Goal: Transaction & Acquisition: Purchase product/service

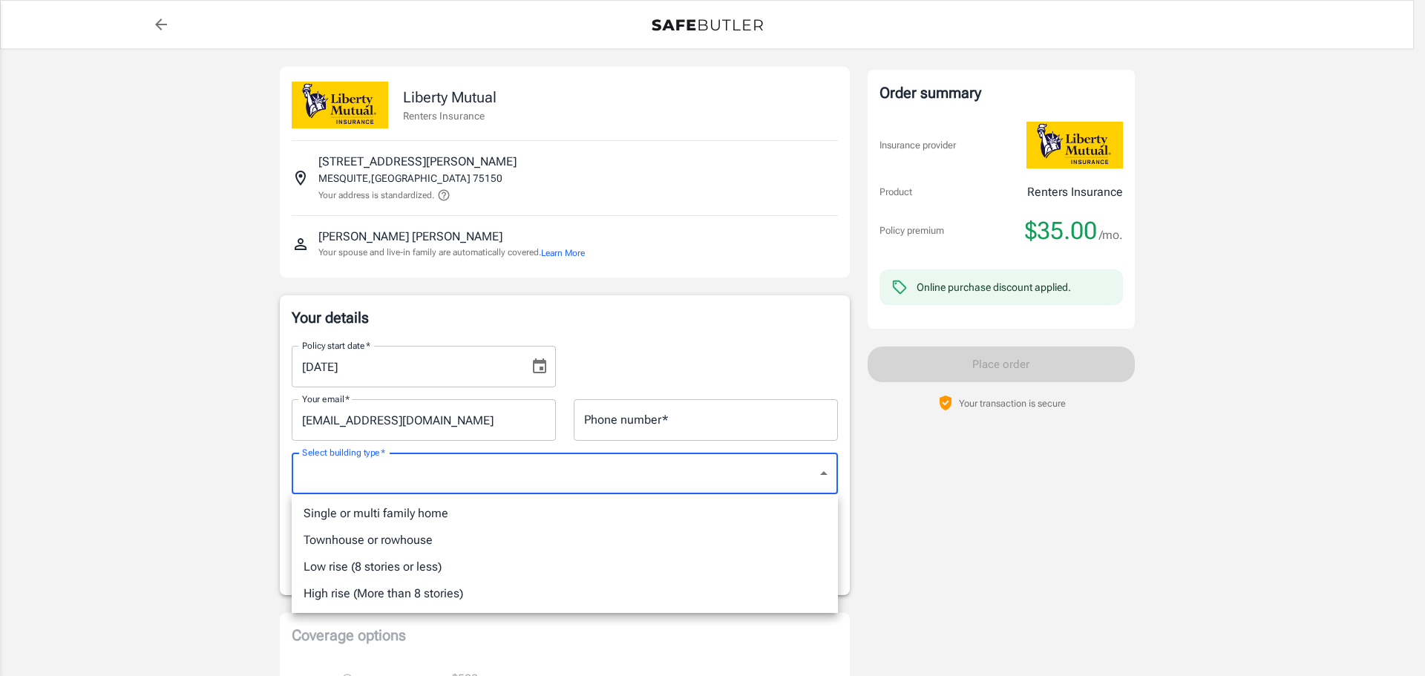
click at [47, 417] on div at bounding box center [712, 338] width 1425 height 676
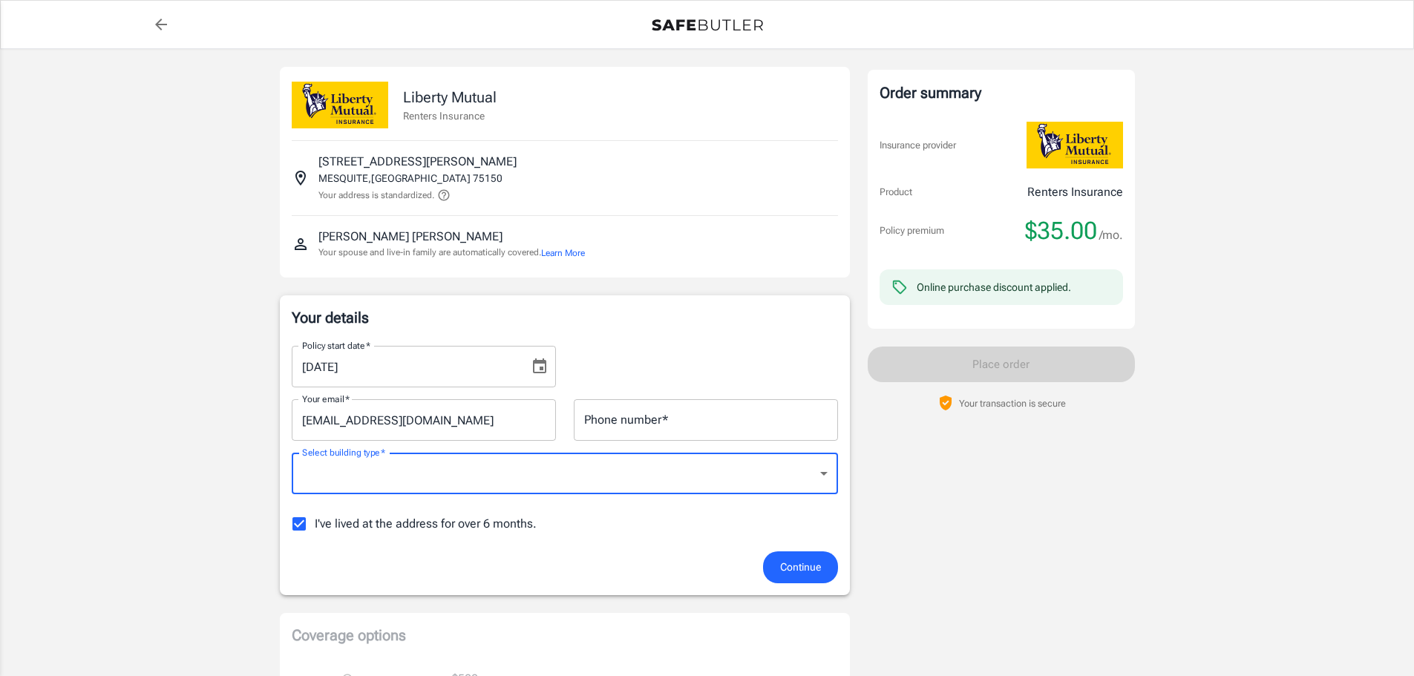
click at [722, 439] on input "Phone number   *" at bounding box center [706, 420] width 264 height 42
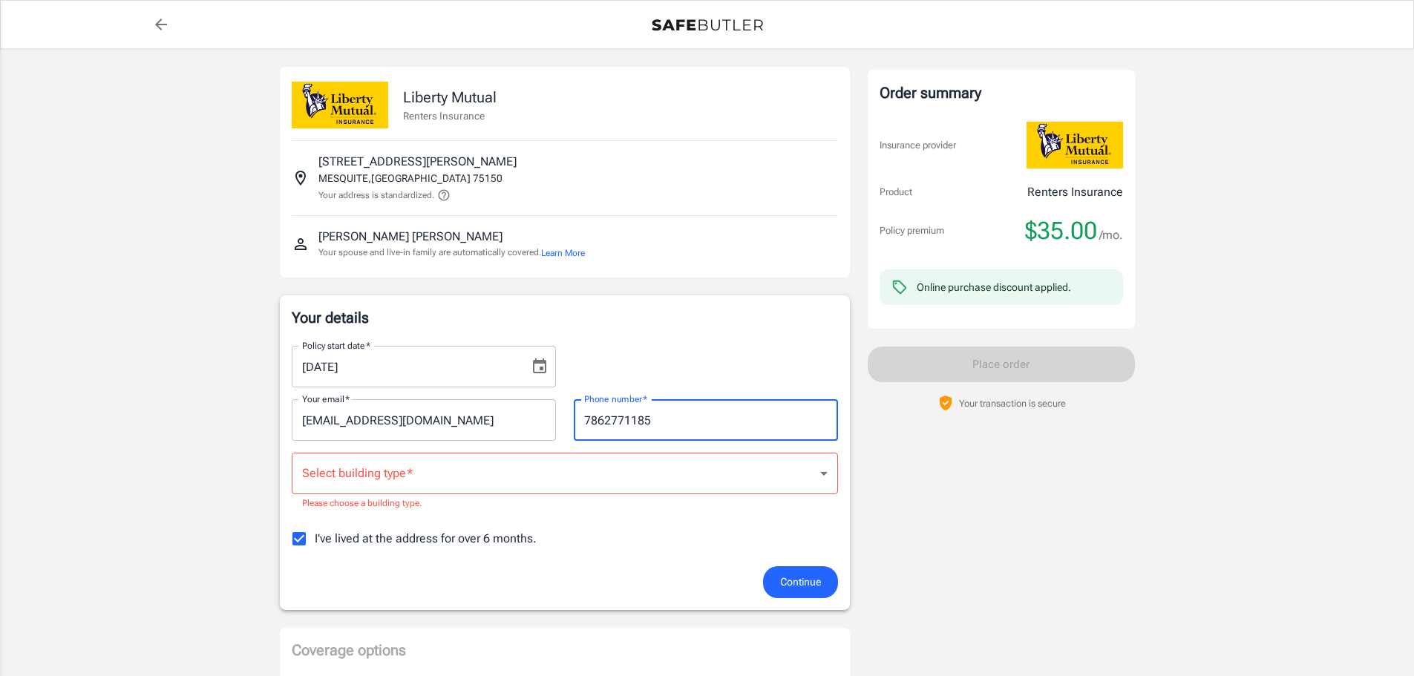
type input "7862771185"
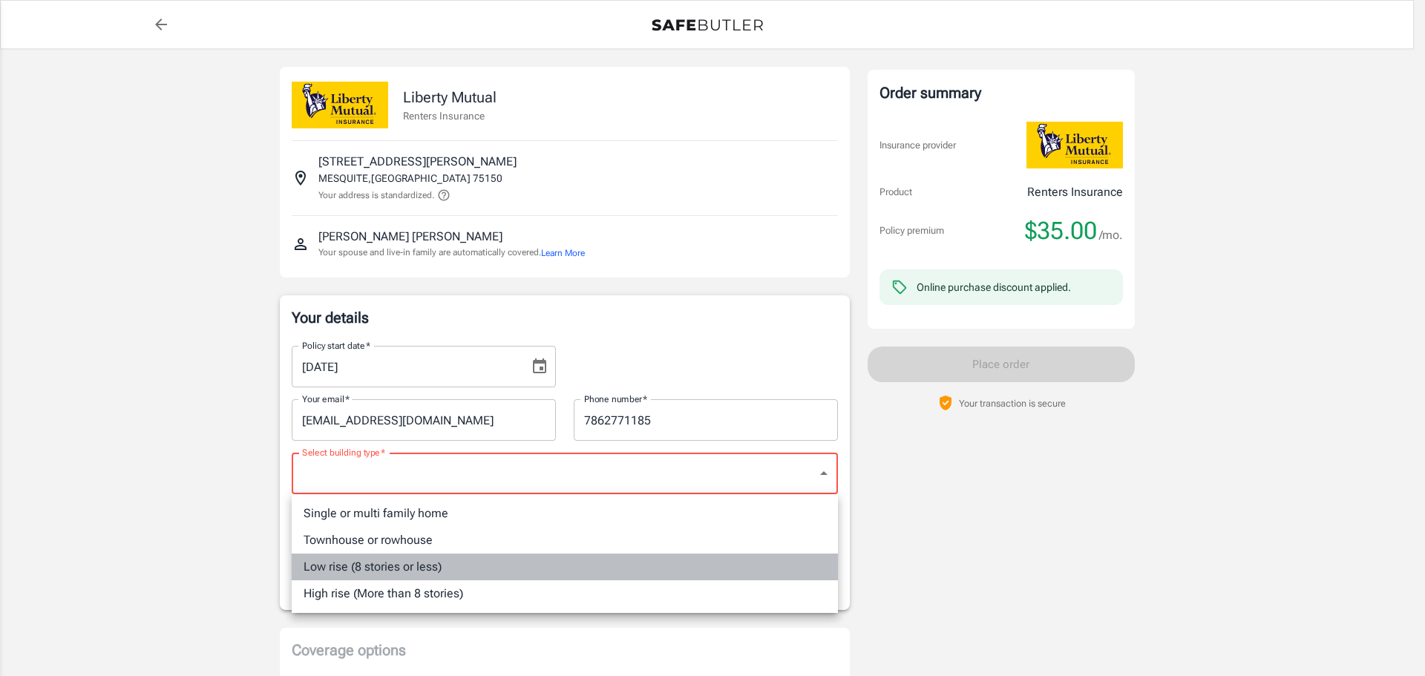
click at [415, 568] on li "Low rise (8 stories or less)" at bounding box center [565, 567] width 546 height 27
type input "lowrise"
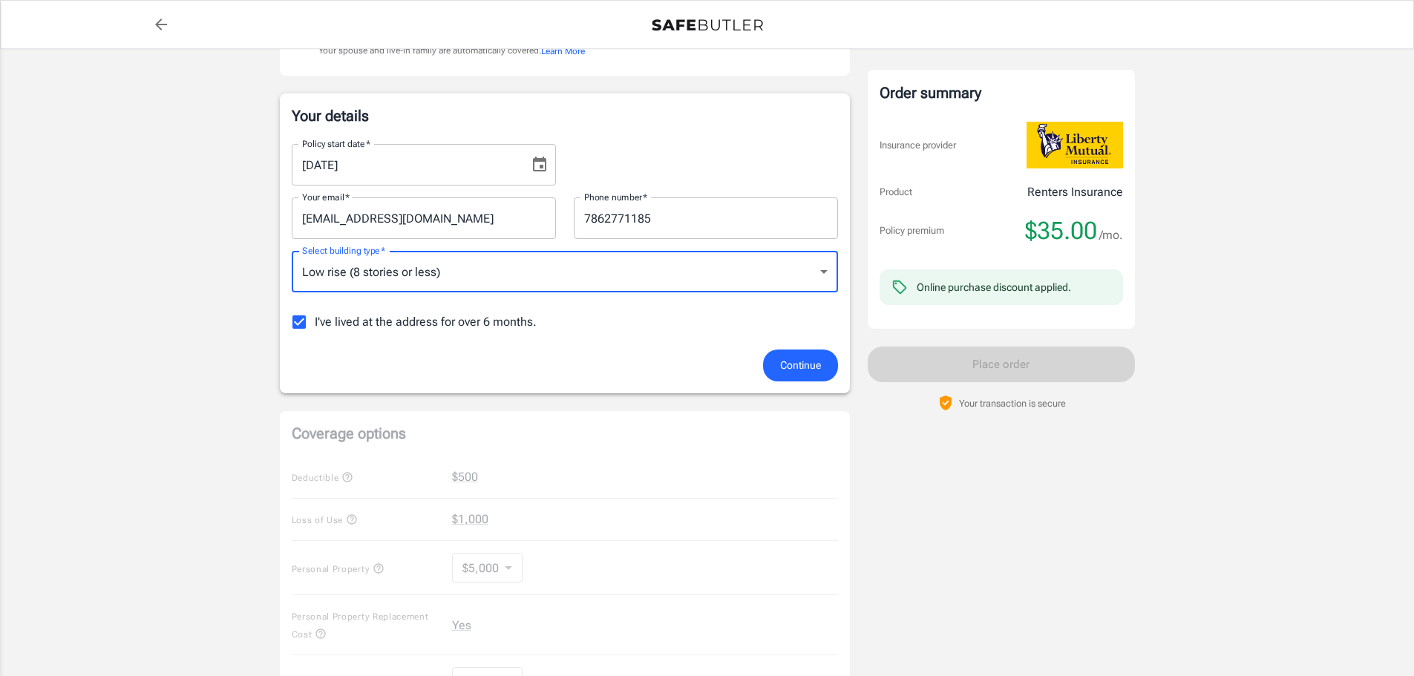
scroll to position [74, 0]
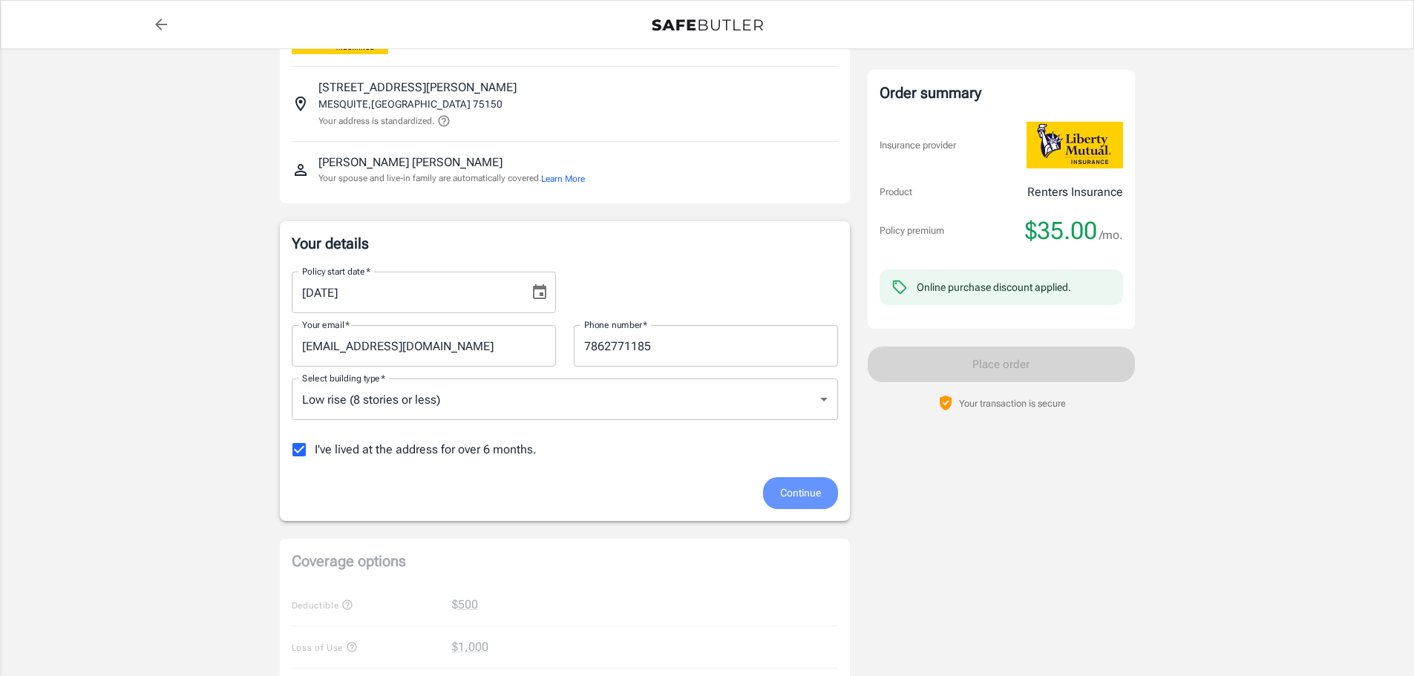
click at [785, 501] on span "Continue" at bounding box center [800, 493] width 41 height 19
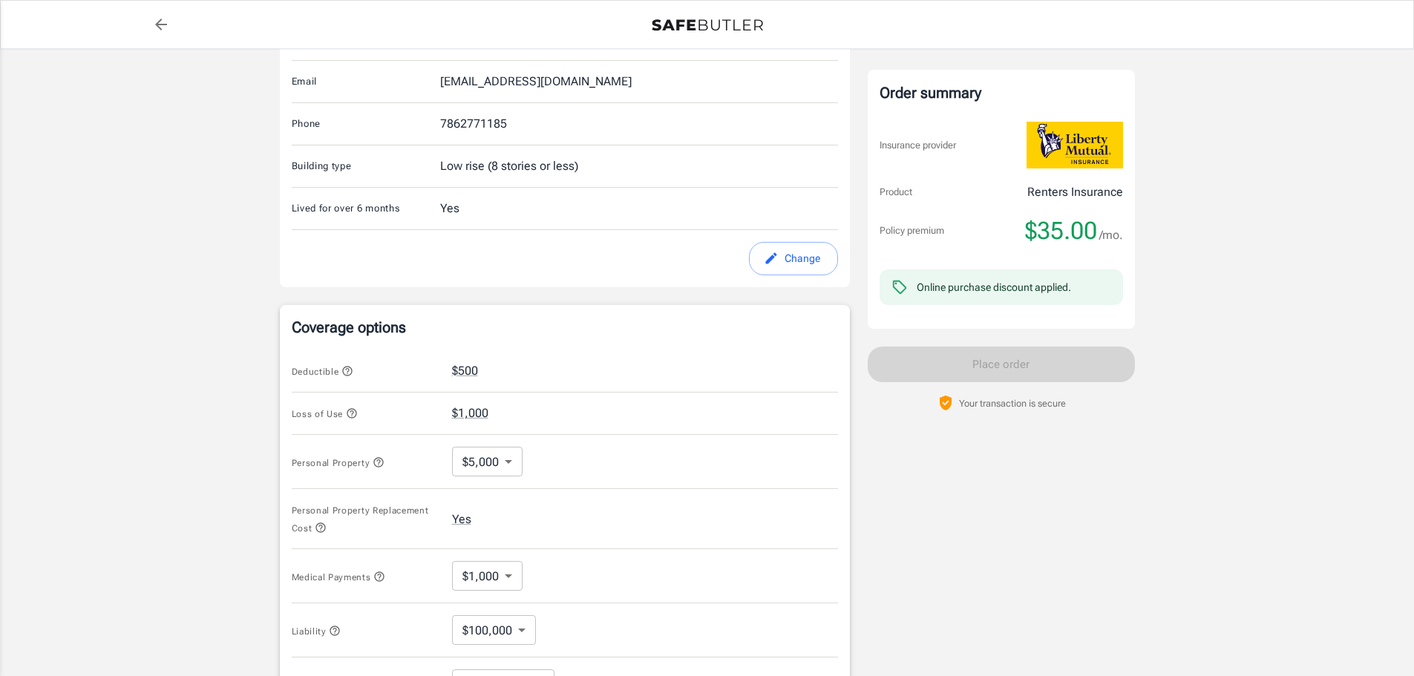
scroll to position [520, 0]
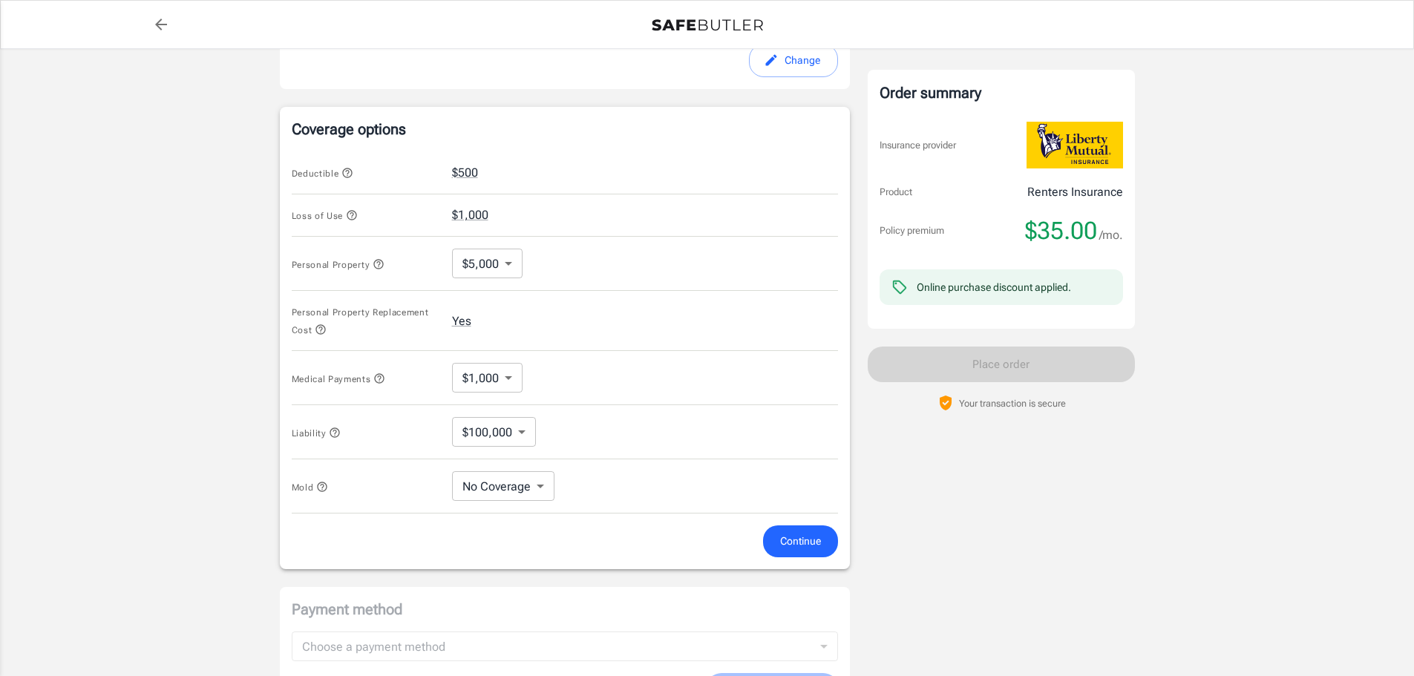
click at [511, 427] on body "Policy premium $ 35.00 /mo Liberty Mutual Renters Insurance [STREET_ADDRESS][PE…" at bounding box center [707, 215] width 1414 height 1471
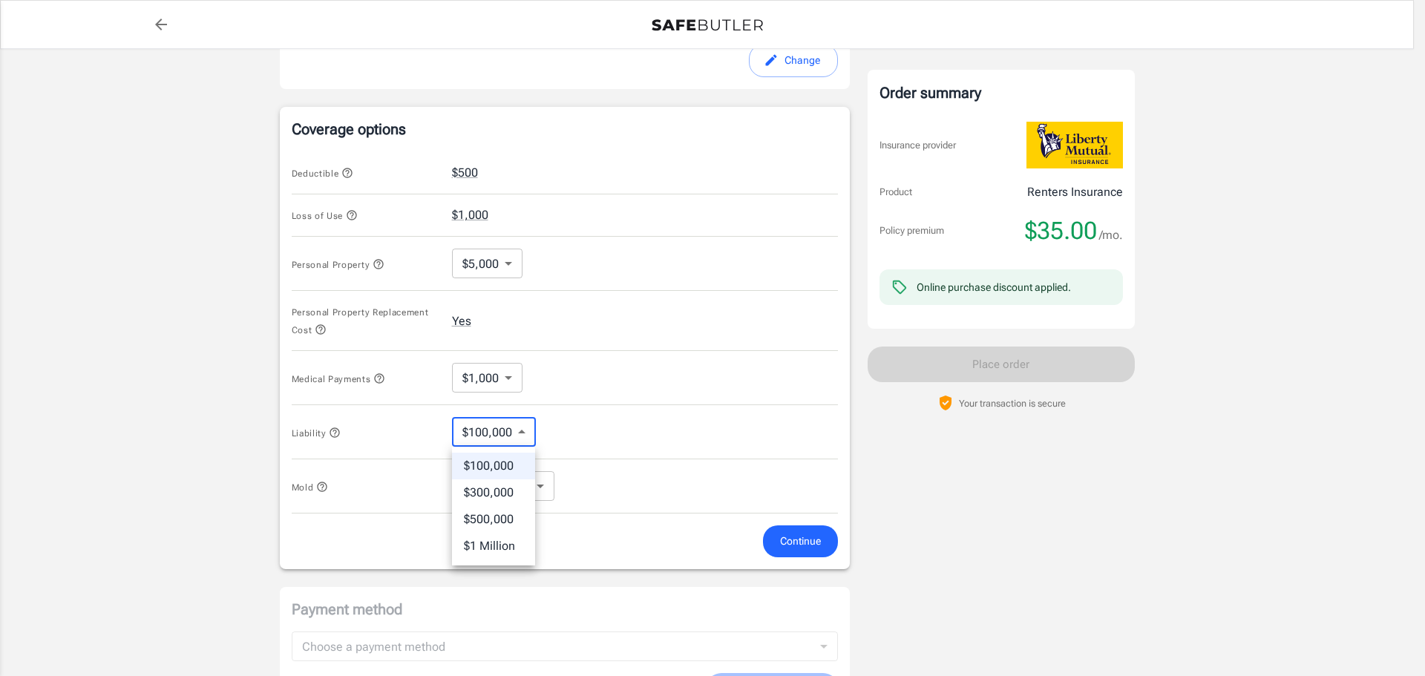
click at [508, 427] on div at bounding box center [712, 338] width 1425 height 676
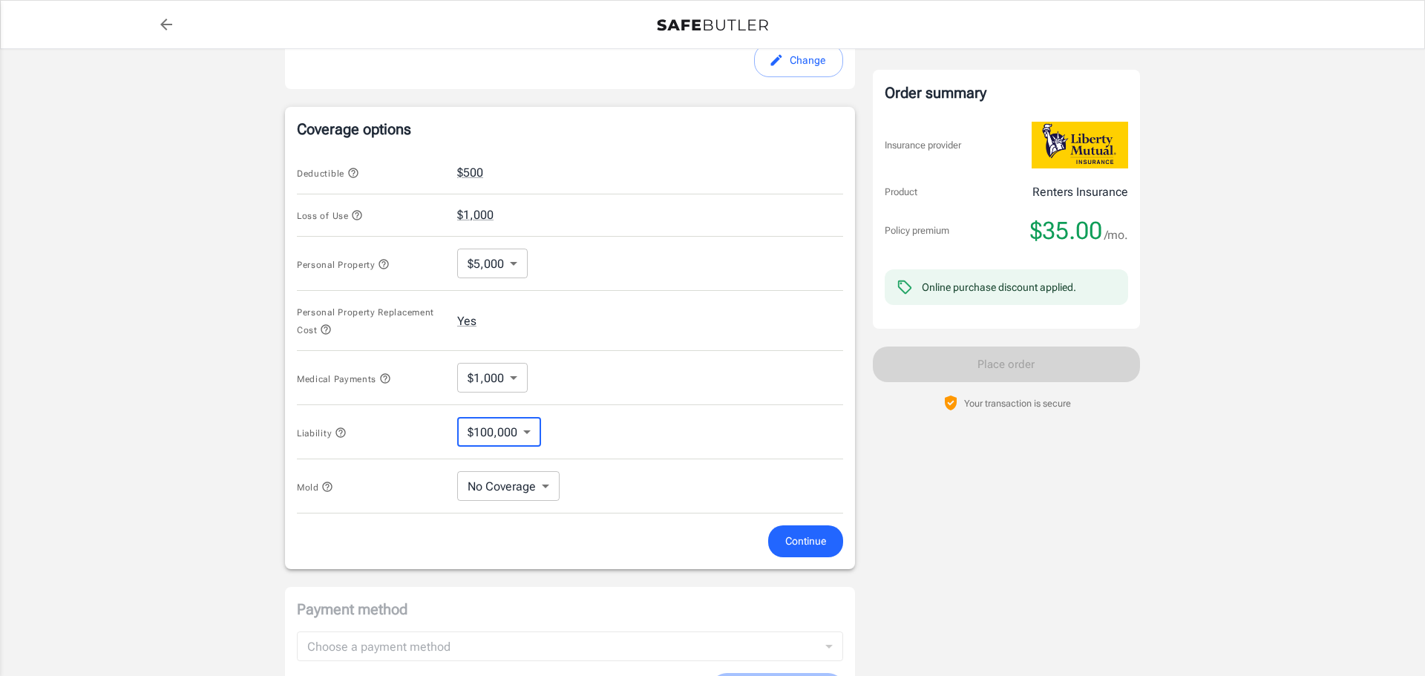
click at [505, 483] on body "Policy premium $ 35.00 /mo Liberty Mutual Renters Insurance [STREET_ADDRESS][PE…" at bounding box center [712, 215] width 1425 height 1471
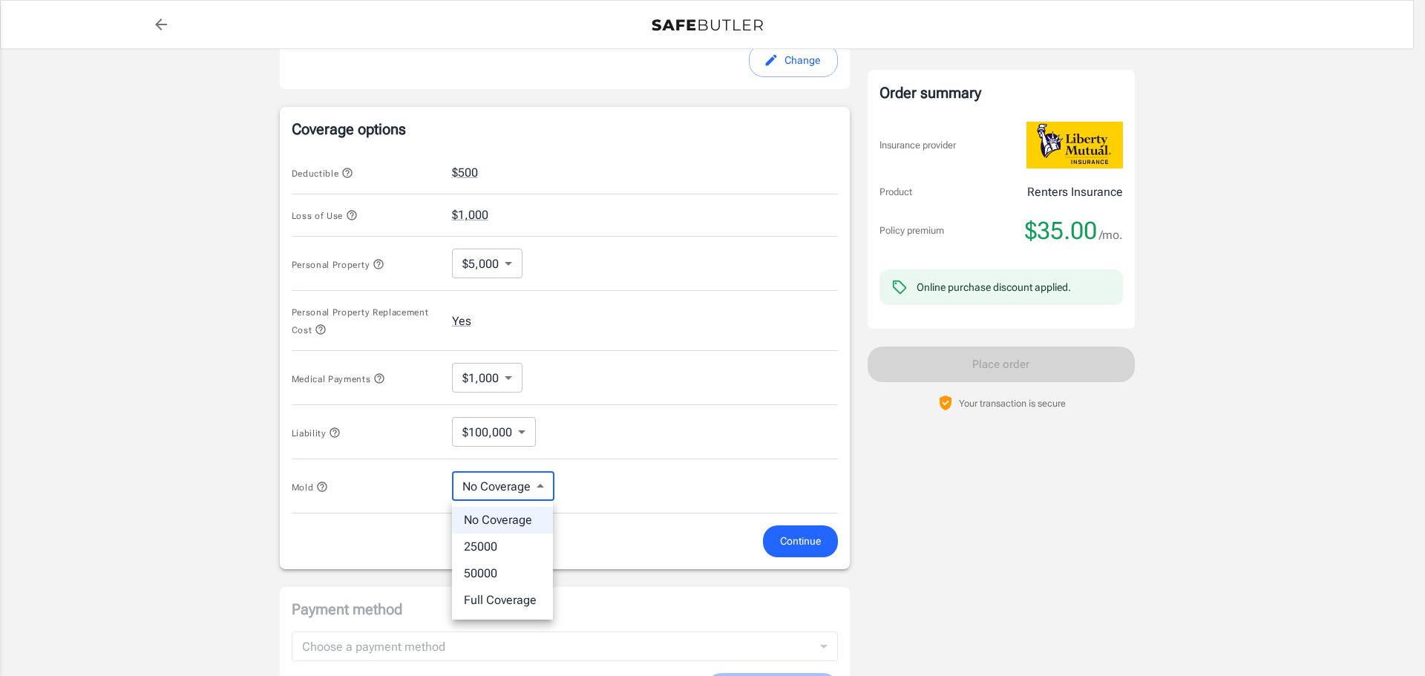
click at [500, 550] on li "25000" at bounding box center [502, 547] width 101 height 27
type input "25000"
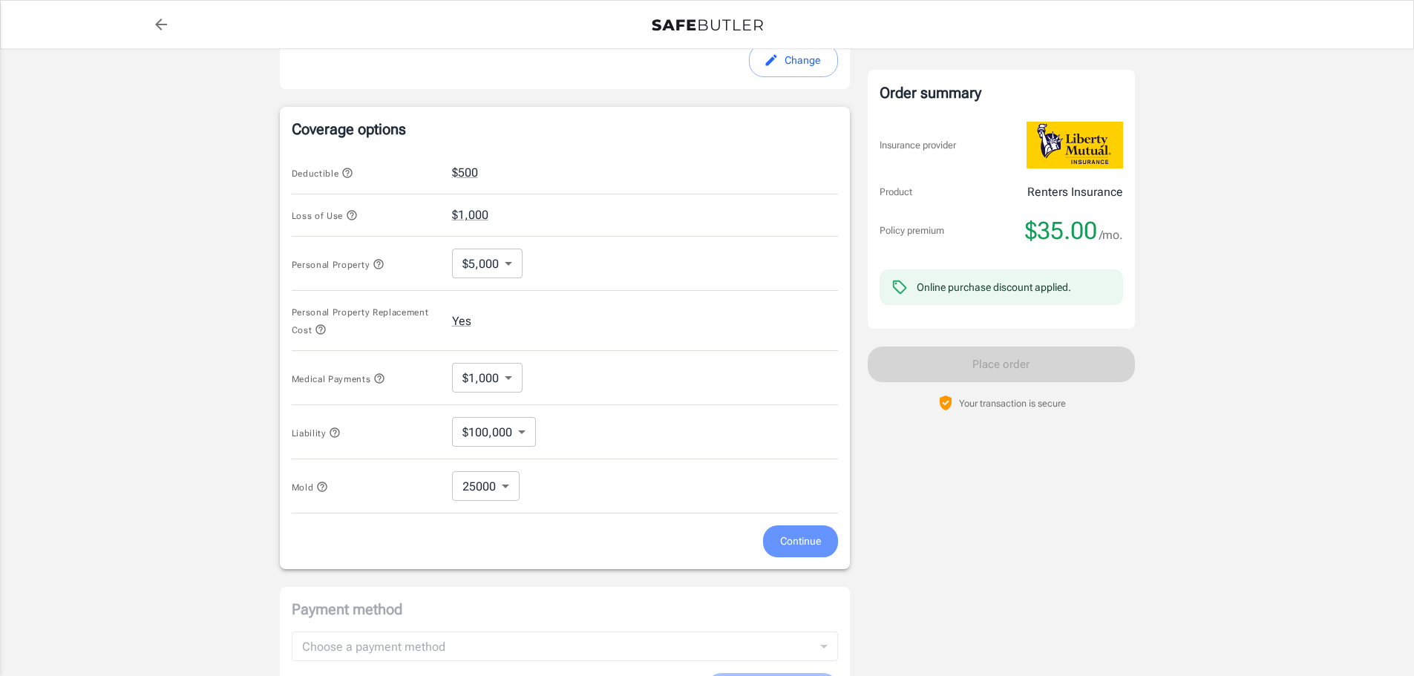
click at [801, 544] on span "Continue" at bounding box center [800, 541] width 41 height 19
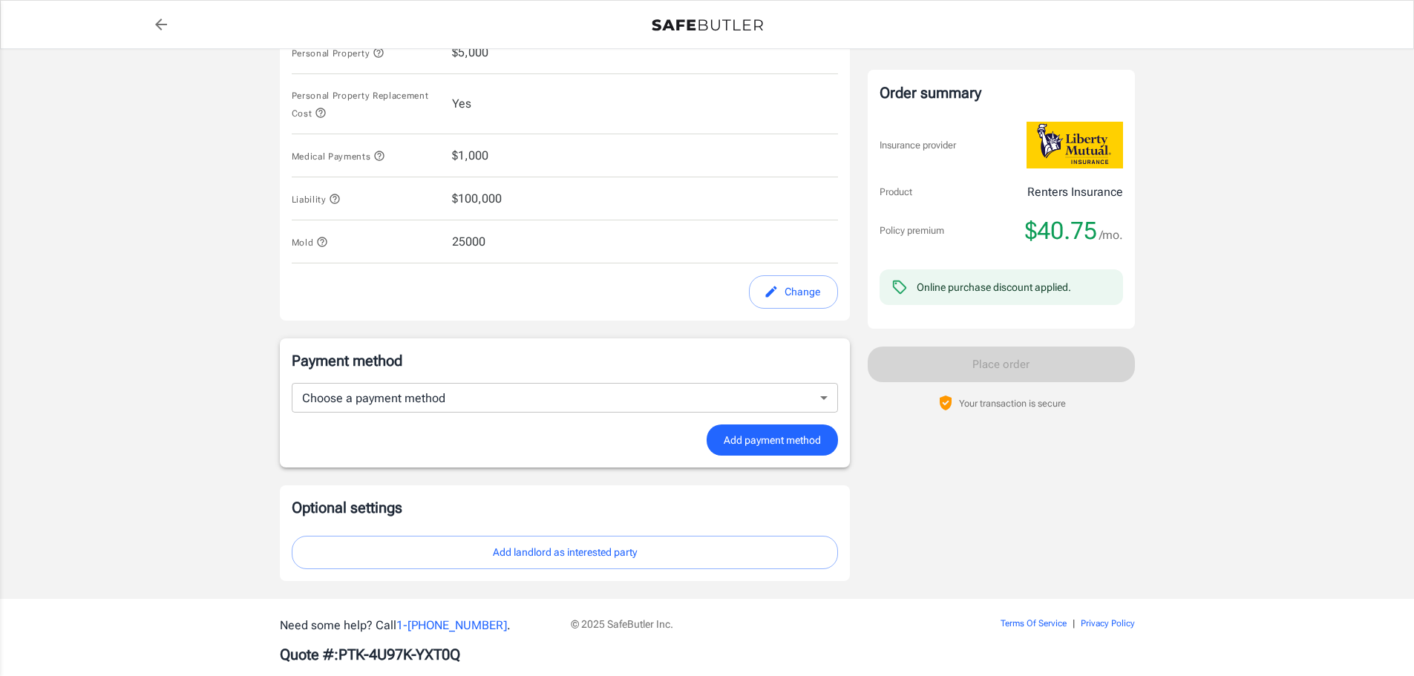
scroll to position [752, 0]
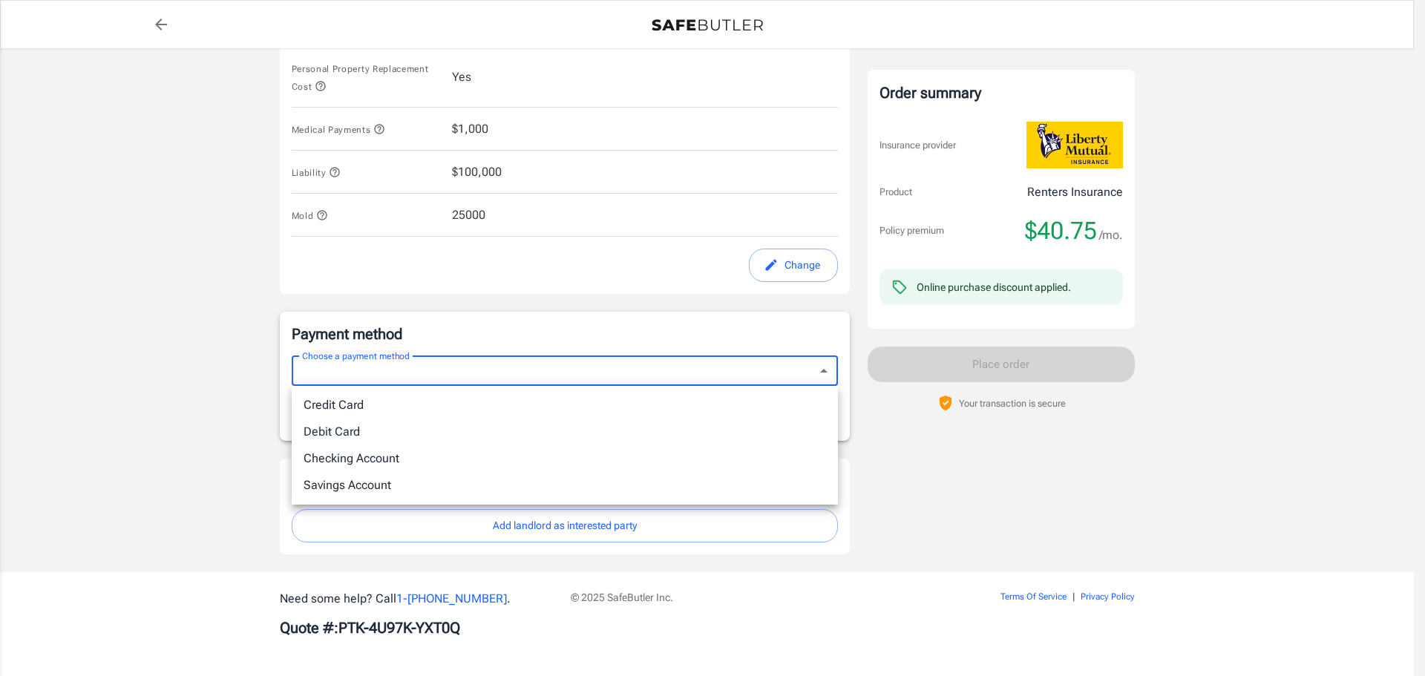
click at [361, 433] on li "Debit Card" at bounding box center [565, 432] width 546 height 27
type input "debit"
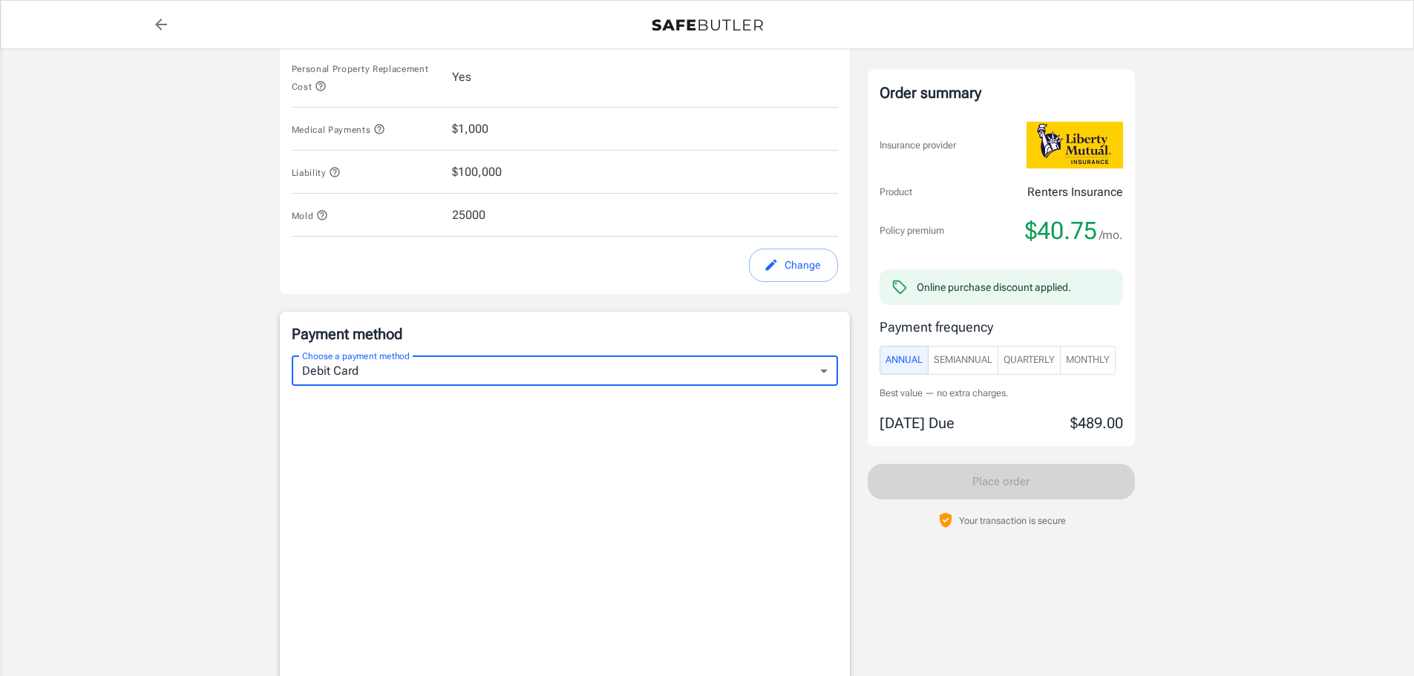
click at [1107, 369] on button "Monthly" at bounding box center [1088, 360] width 56 height 29
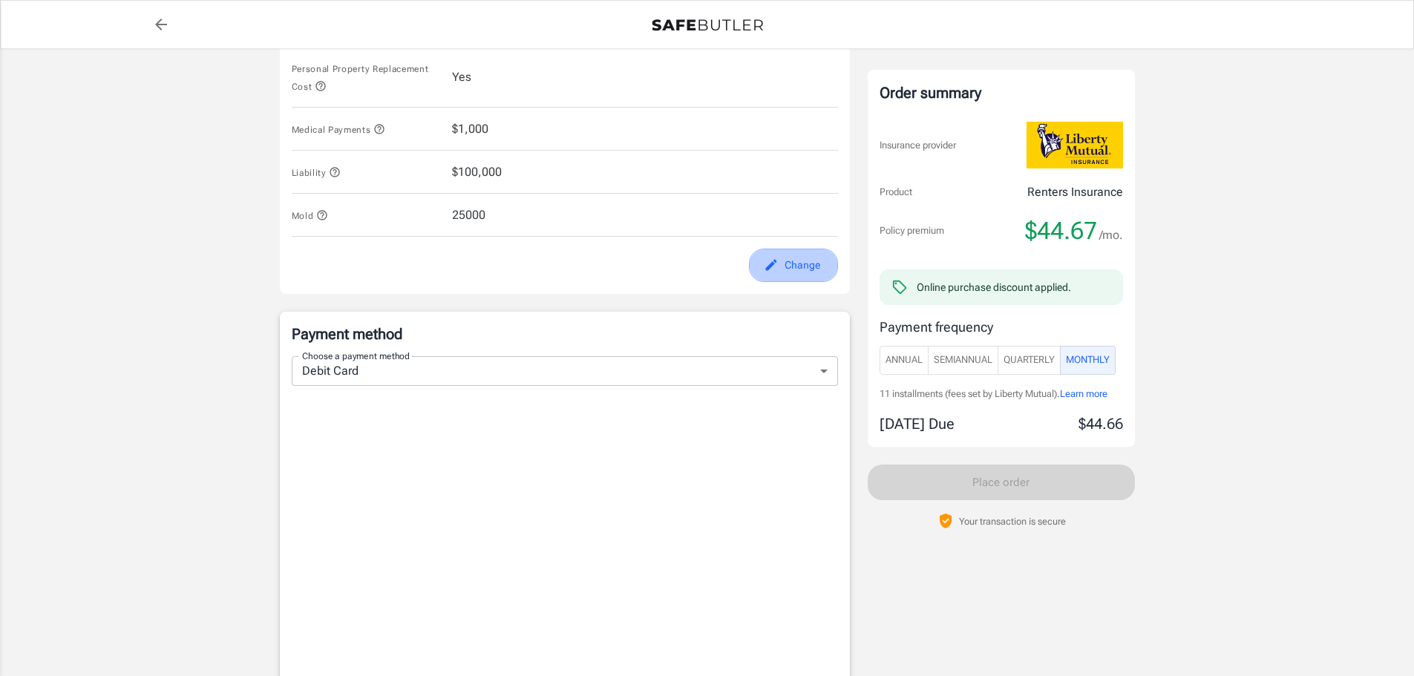
click at [819, 272] on button "Change" at bounding box center [793, 265] width 89 height 33
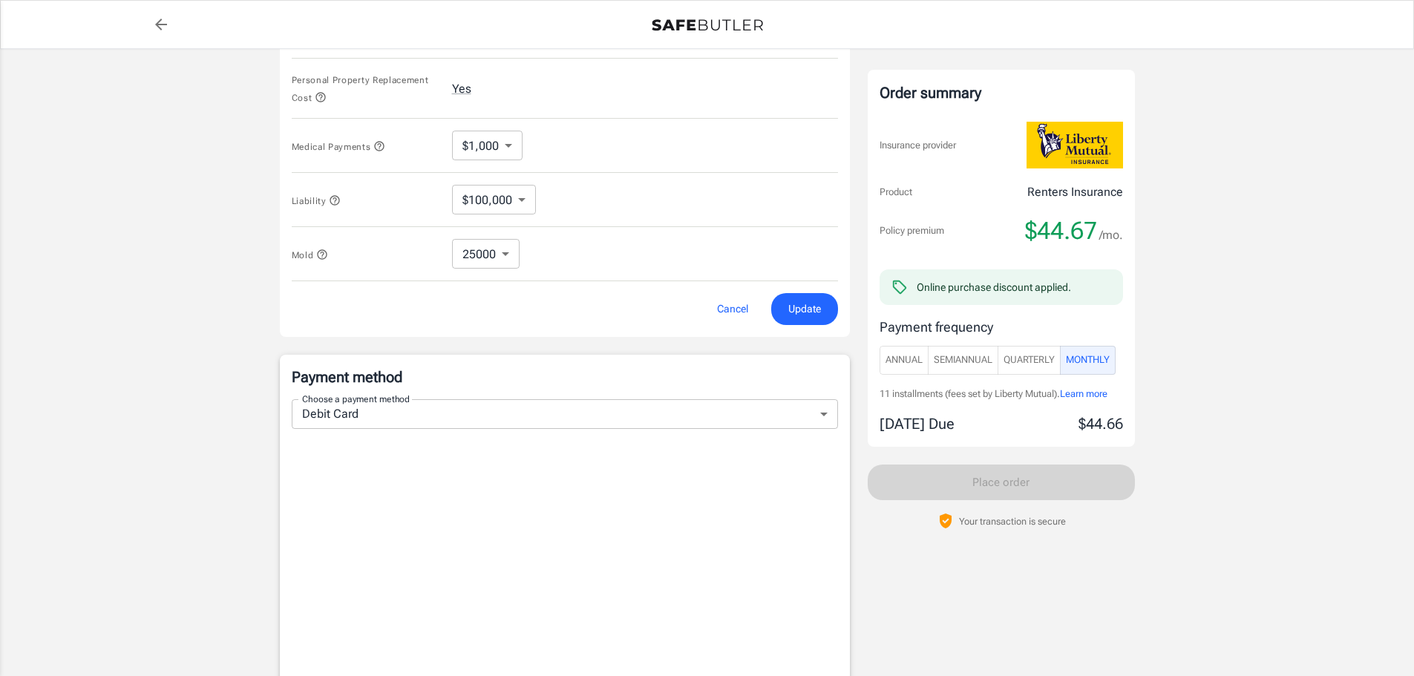
click at [485, 260] on body "Policy premium $ 44.67 /mo Liberty Mutual Renters Insurance [STREET_ADDRESS][PE…" at bounding box center [707, 171] width 1414 height 1847
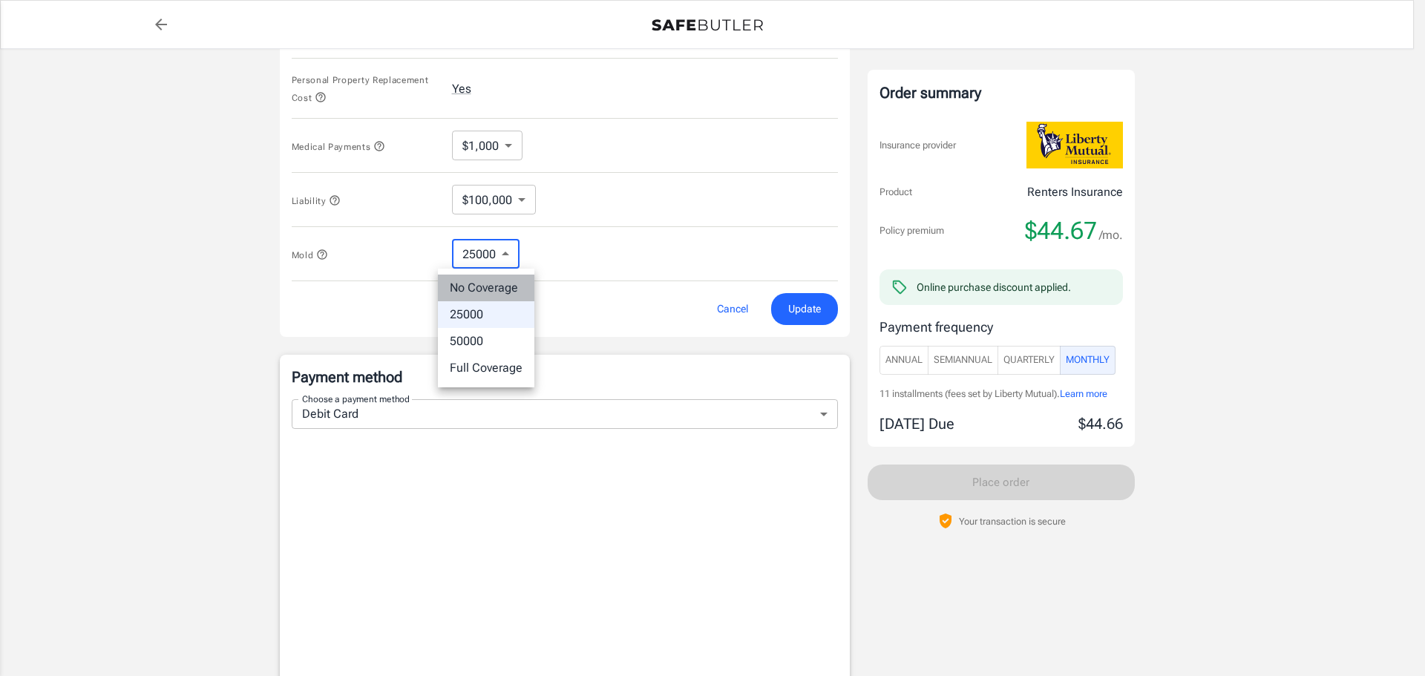
click at [494, 283] on li "No Coverage" at bounding box center [486, 288] width 96 height 27
type input "No Coverage"
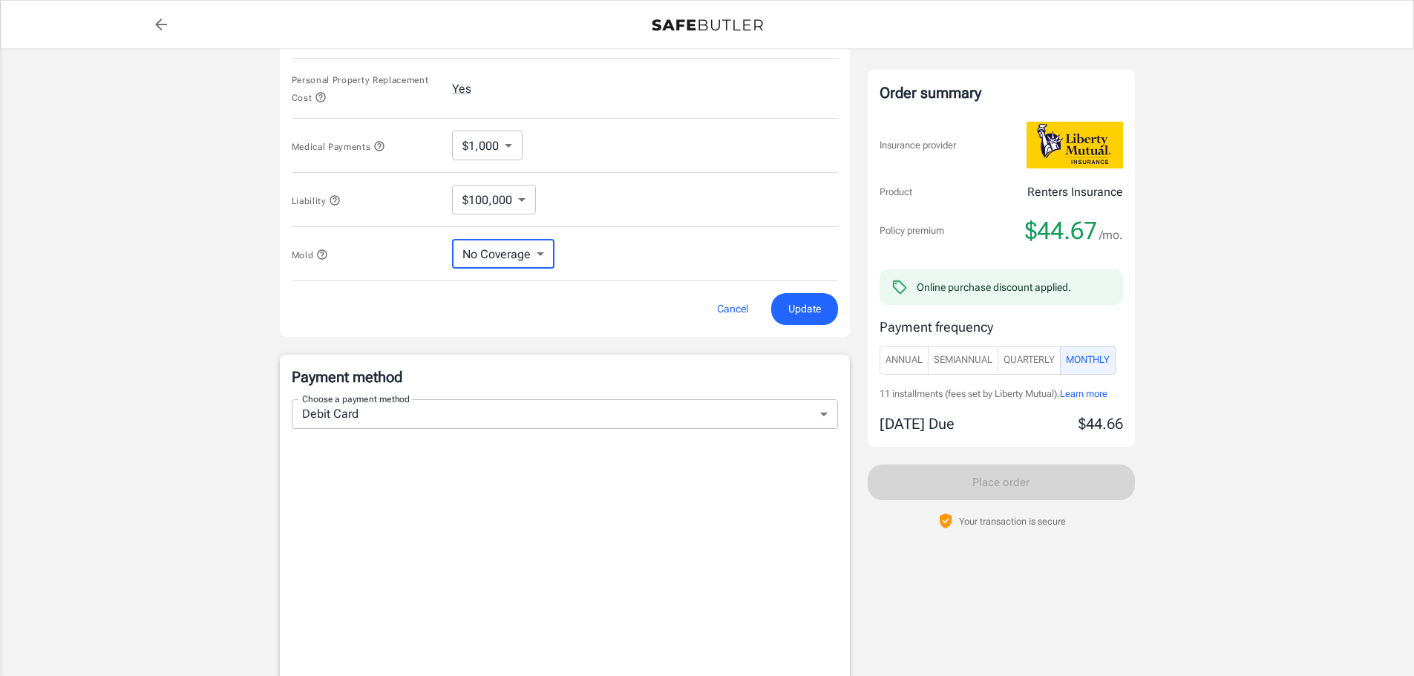
click at [809, 318] on span "Update" at bounding box center [804, 309] width 33 height 19
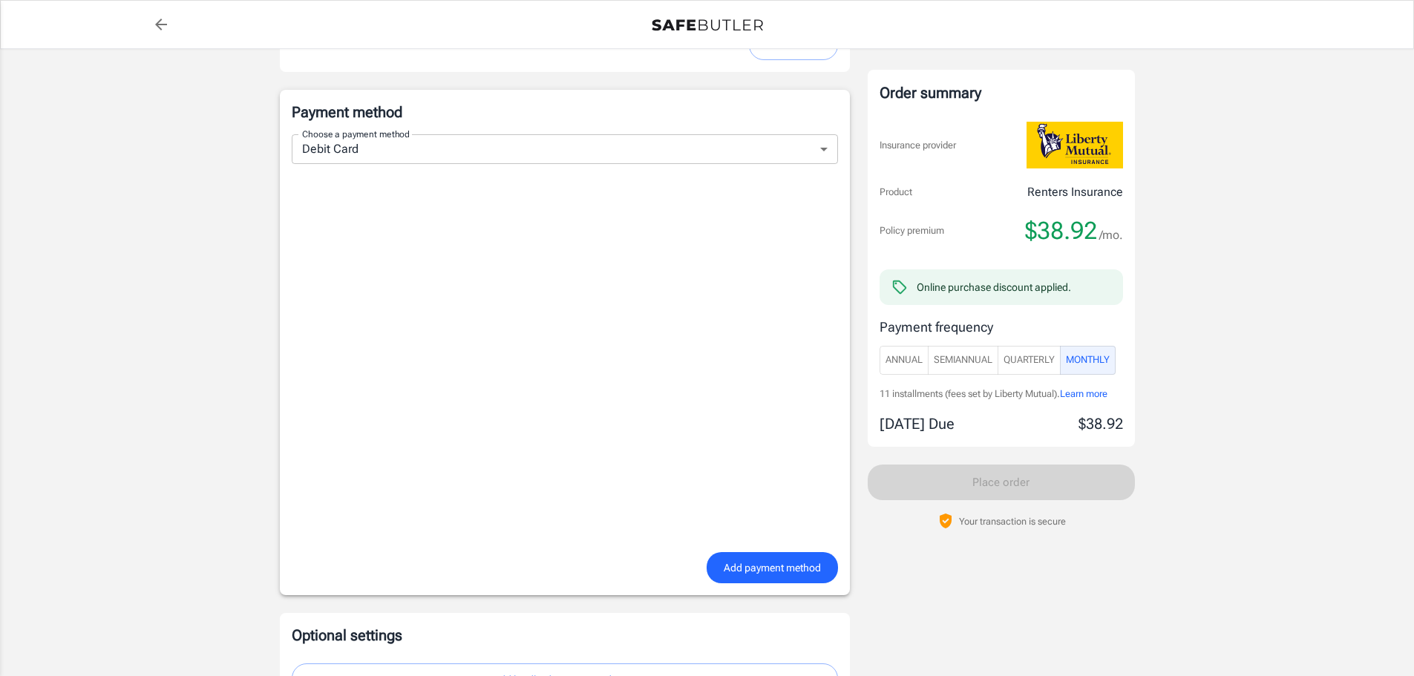
scroll to position [974, 0]
click at [776, 571] on span "Add payment method" at bounding box center [772, 567] width 97 height 19
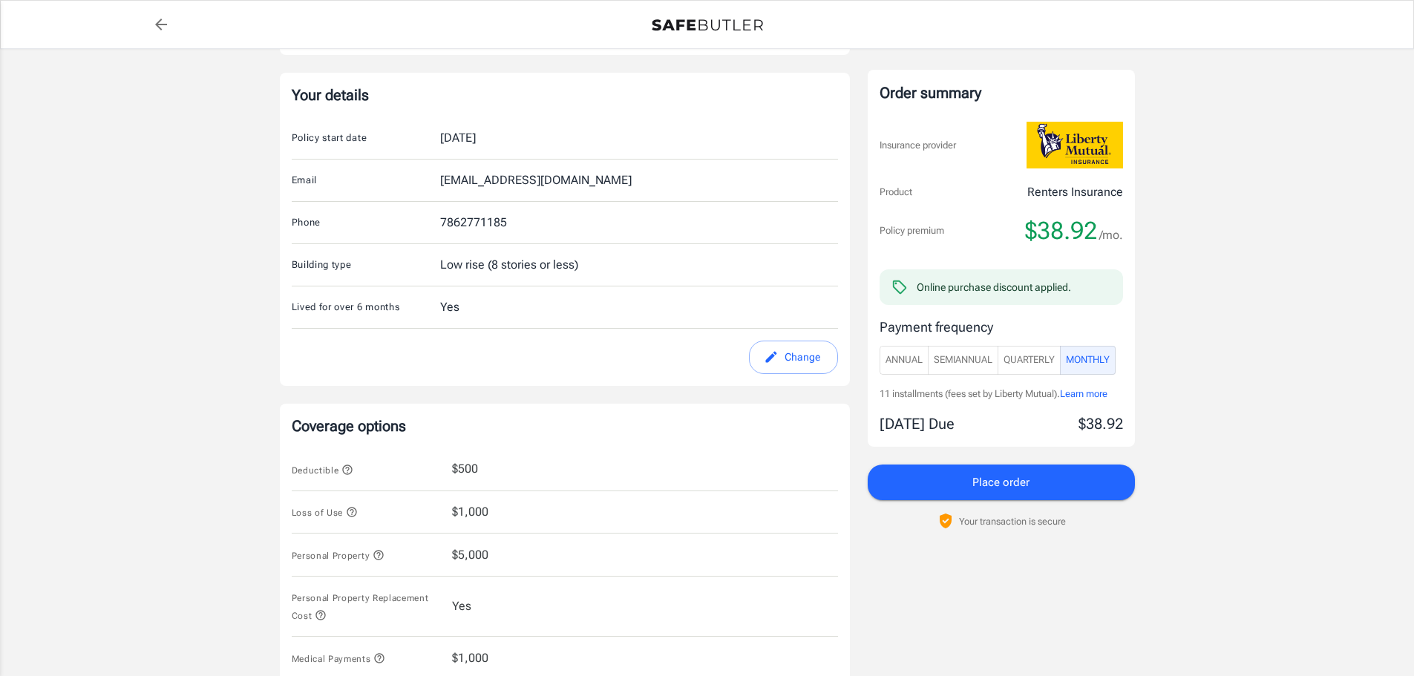
scroll to position [520, 0]
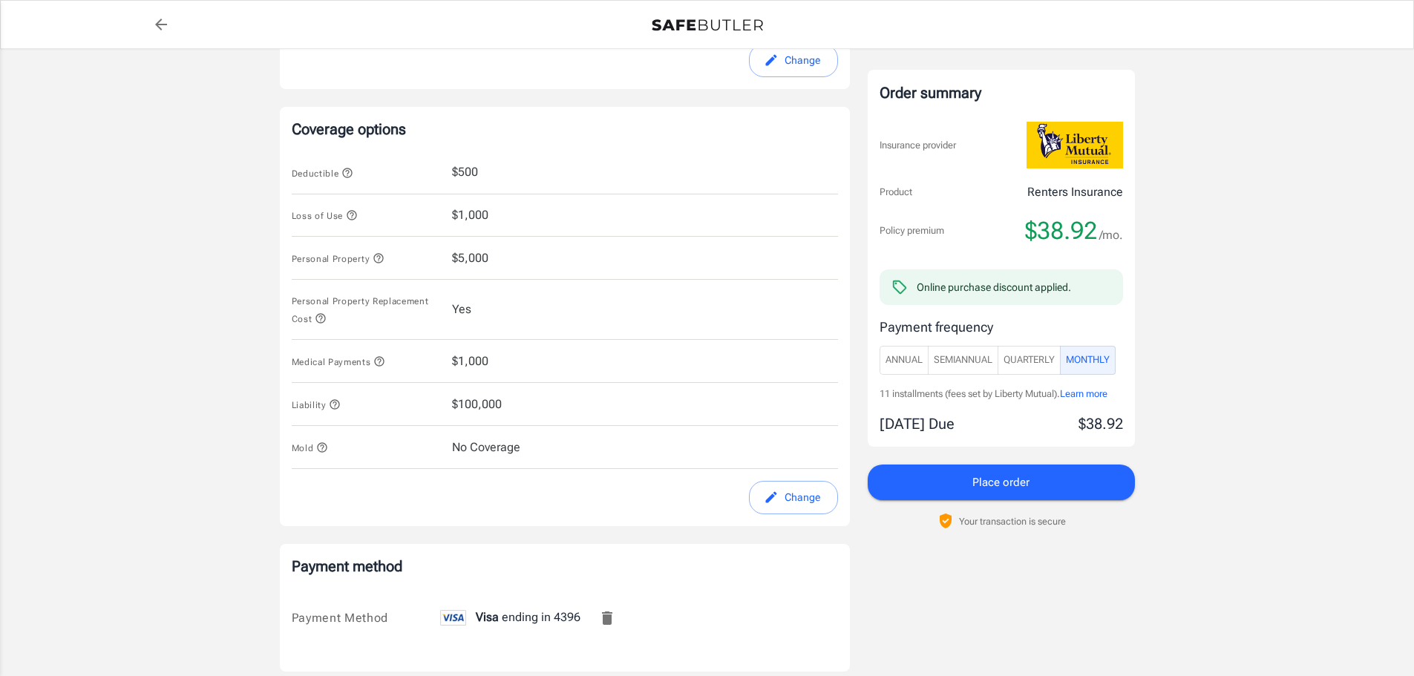
click at [1009, 480] on span "Place order" at bounding box center [1000, 482] width 57 height 19
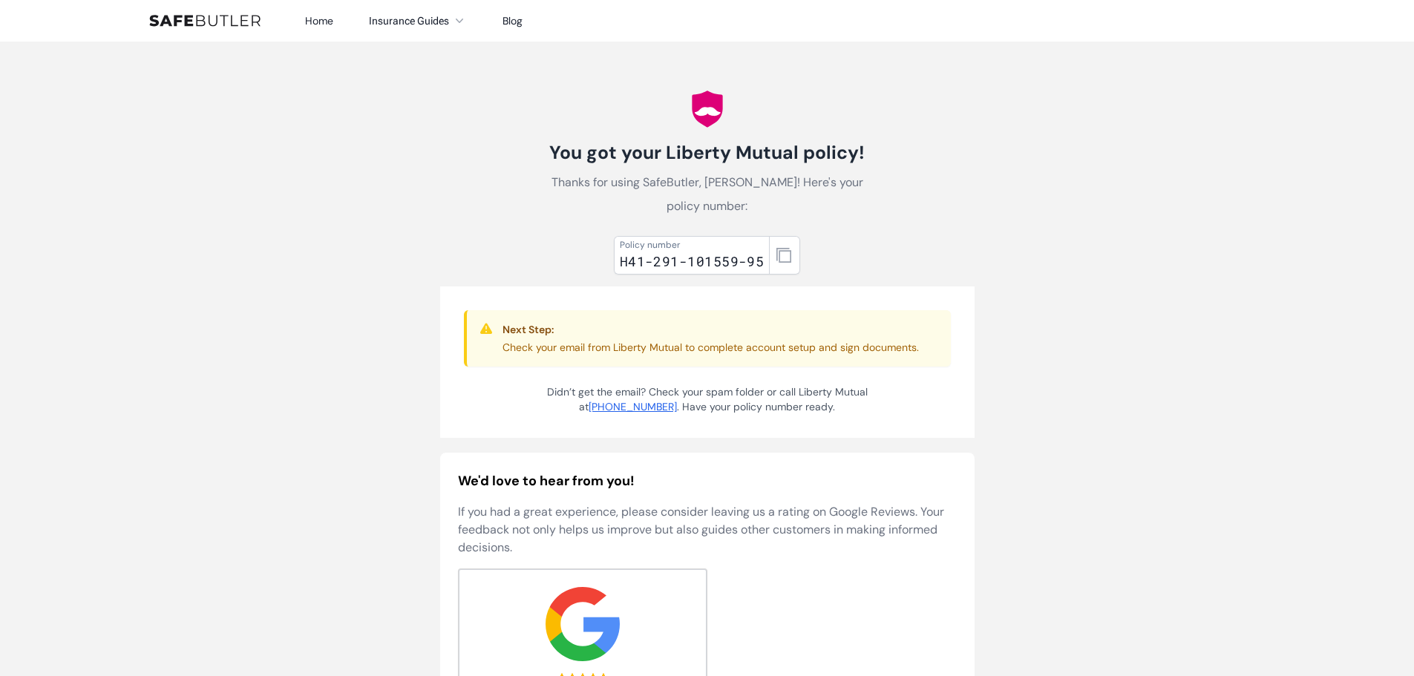
click at [703, 256] on div "H41-291-101559-95" at bounding box center [692, 261] width 145 height 21
click at [782, 263] on button "button" at bounding box center [784, 255] width 31 height 39
